Goal: Information Seeking & Learning: Understand process/instructions

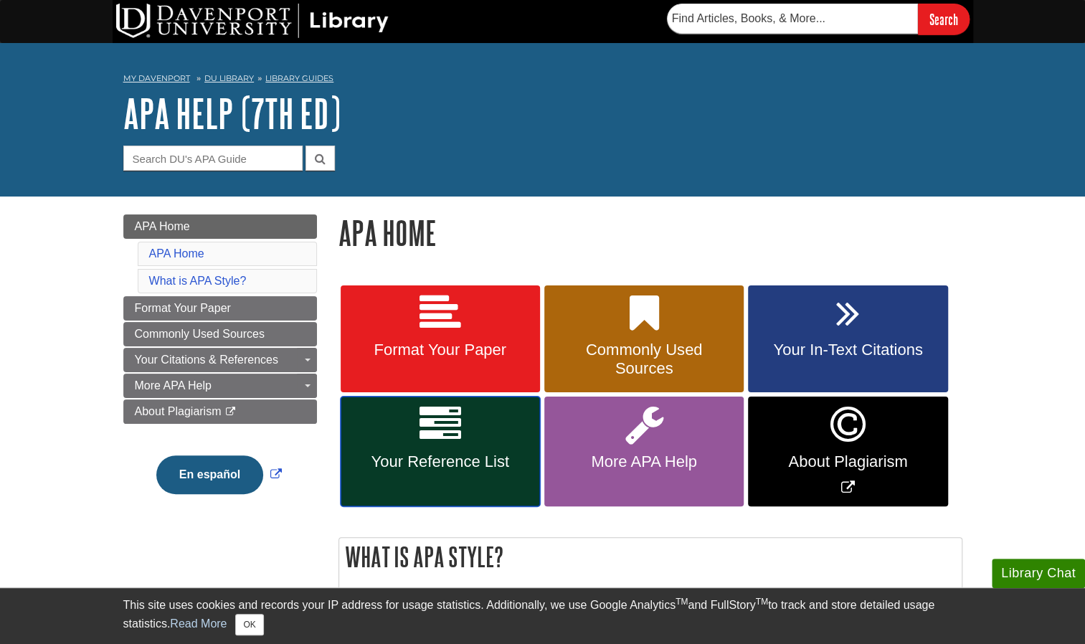
click at [419, 434] on icon at bounding box center [440, 425] width 42 height 42
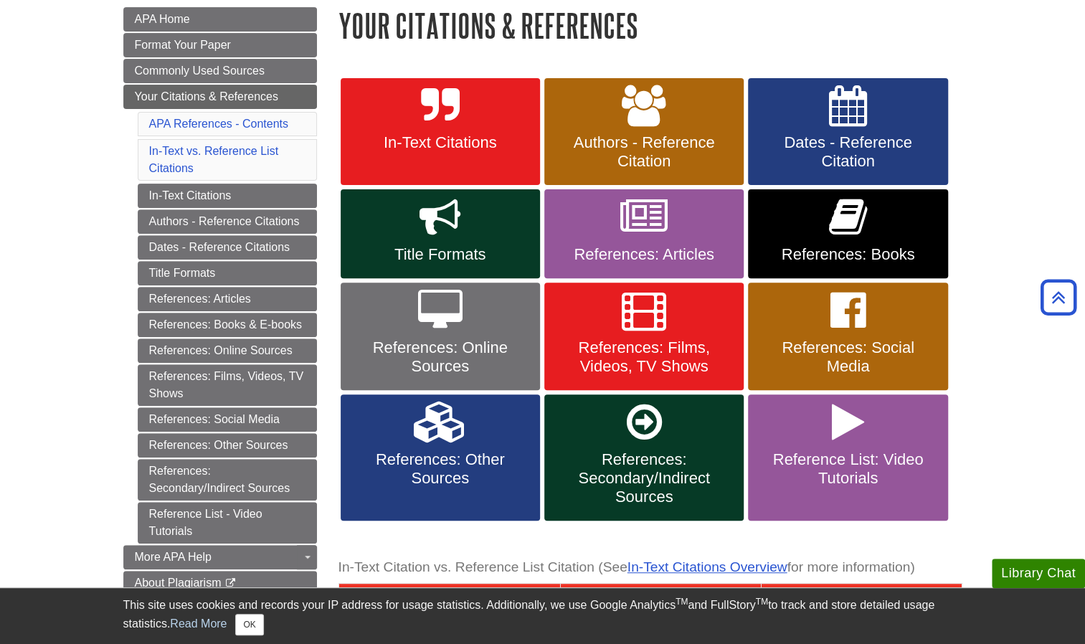
scroll to position [207, 0]
click at [636, 143] on span "Authors - Reference Citation" at bounding box center [644, 151] width 178 height 37
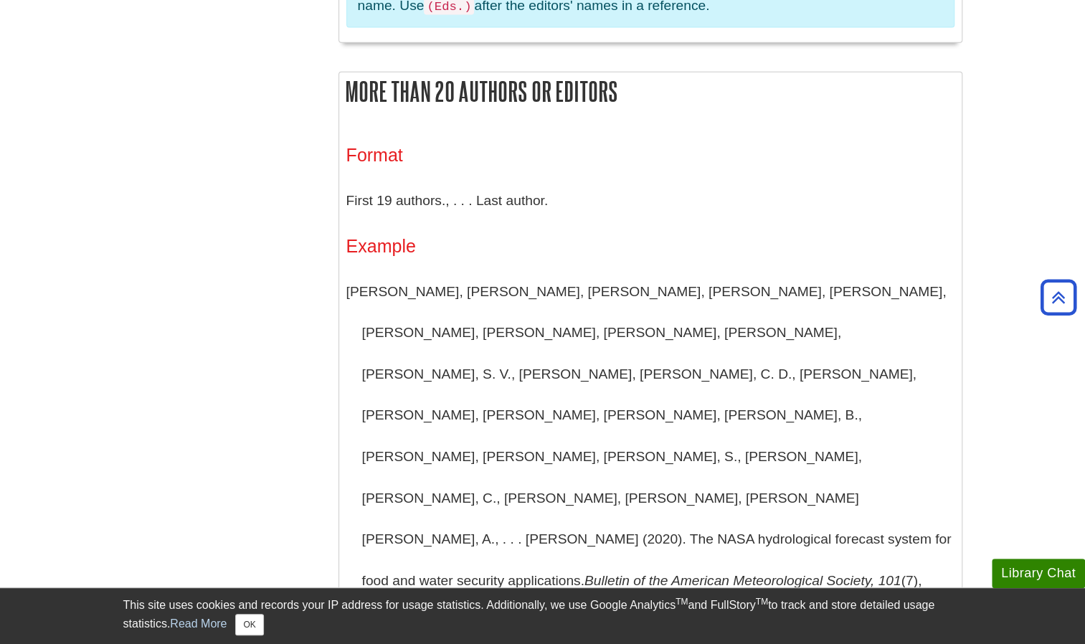
scroll to position [2000, 0]
